Goal: Information Seeking & Learning: Understand process/instructions

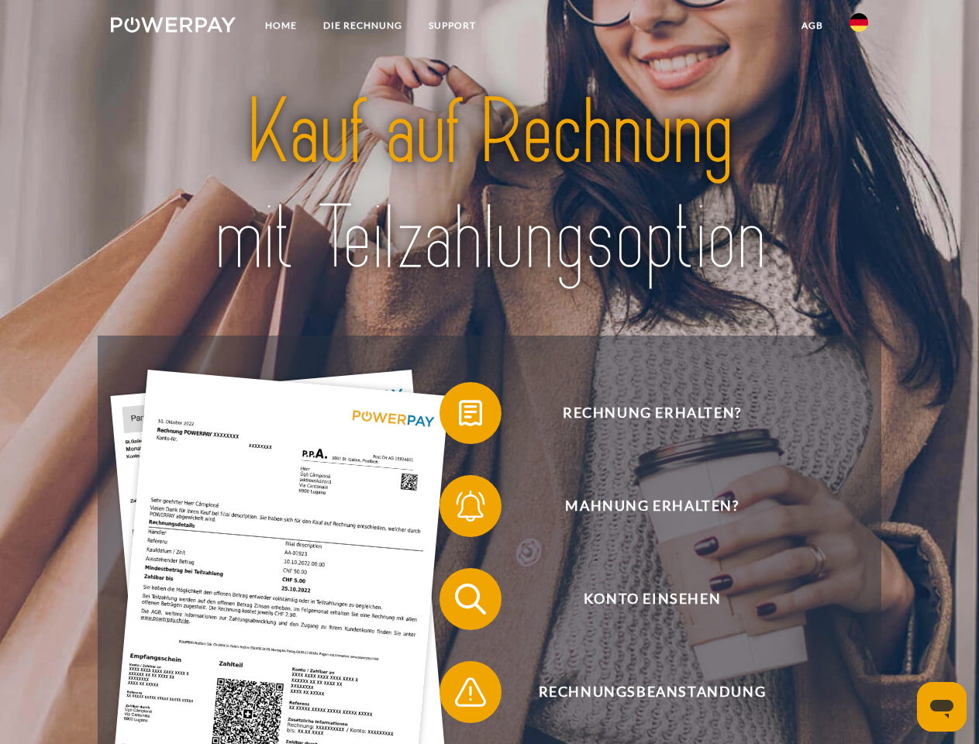
click at [173, 27] on img at bounding box center [173, 24] width 125 height 15
click at [859, 27] on img at bounding box center [858, 22] width 19 height 19
click at [811, 26] on link "agb" at bounding box center [812, 26] width 48 height 28
click at [459, 416] on span at bounding box center [446, 412] width 77 height 77
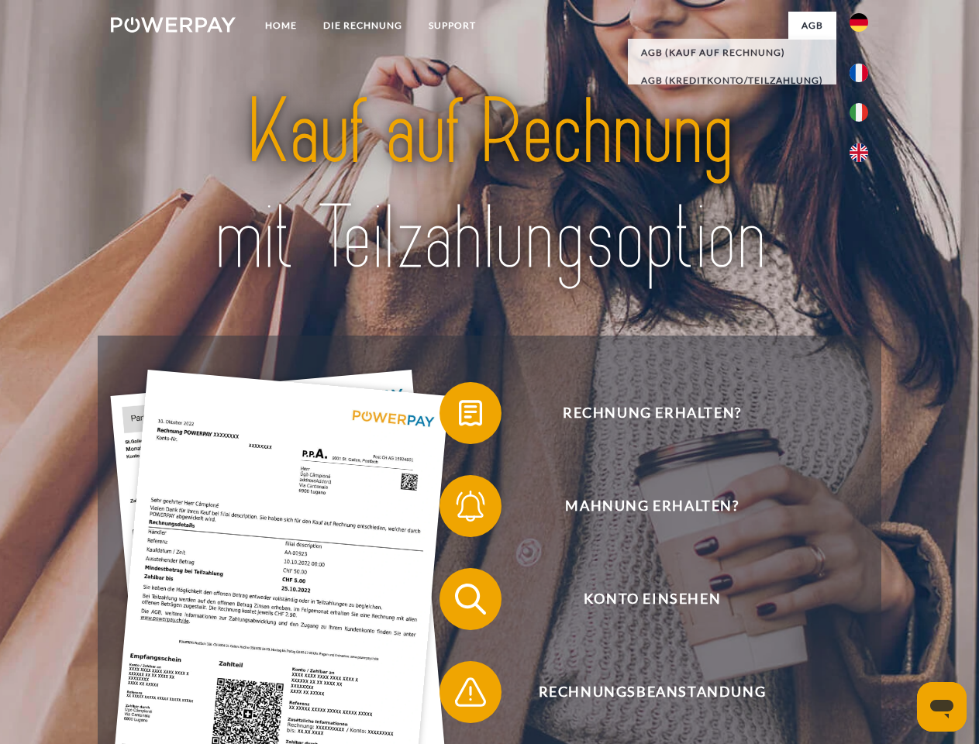
click at [459, 509] on span at bounding box center [446, 505] width 77 height 77
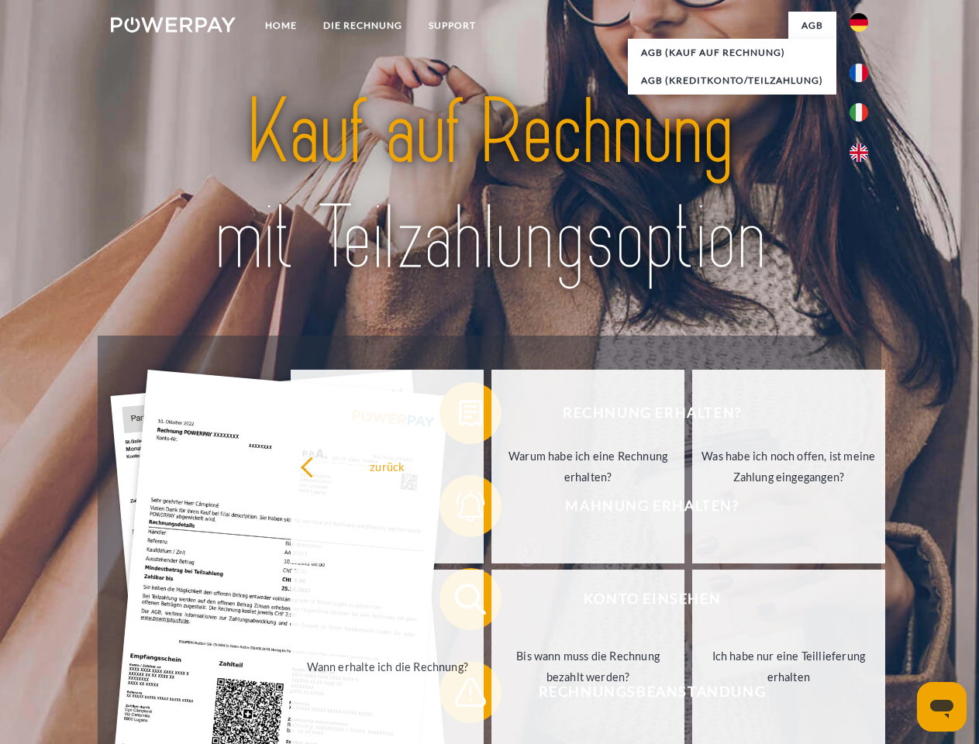
click at [491, 602] on link "Bis wann muss die Rechnung bezahlt werden?" at bounding box center [587, 667] width 193 height 194
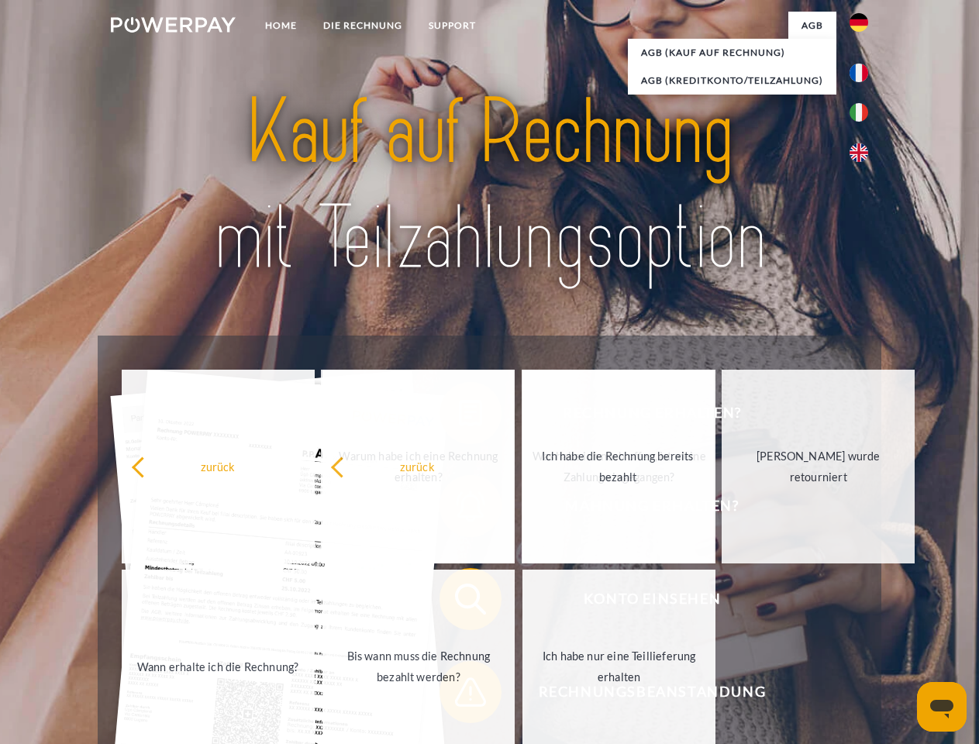
click at [459, 695] on span at bounding box center [446, 691] width 77 height 77
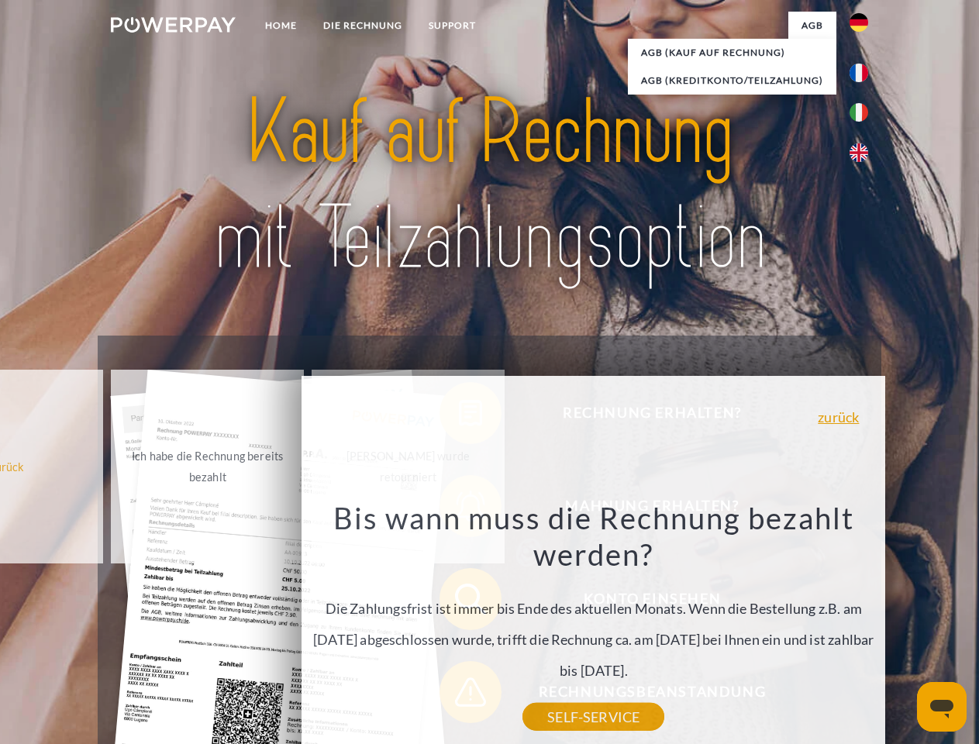
click at [941, 707] on icon "Messaging-Fenster öffnen" at bounding box center [941, 709] width 23 height 19
